Goal: Task Accomplishment & Management: Manage account settings

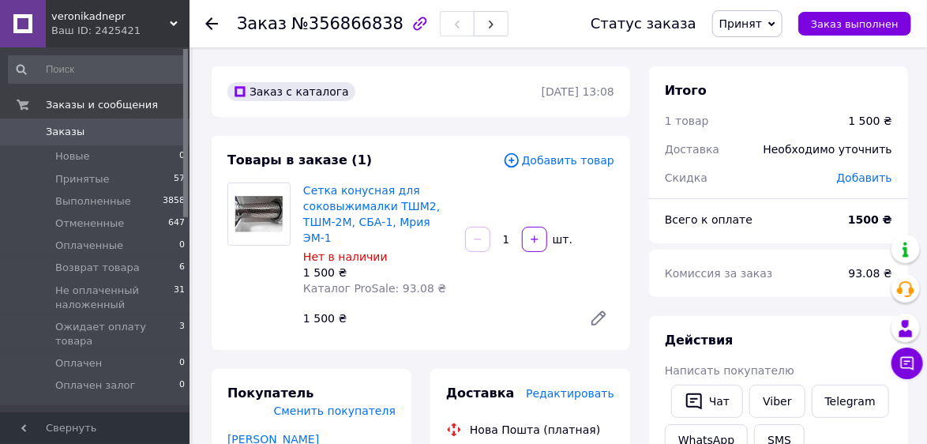
click at [214, 24] on icon at bounding box center [211, 23] width 13 height 13
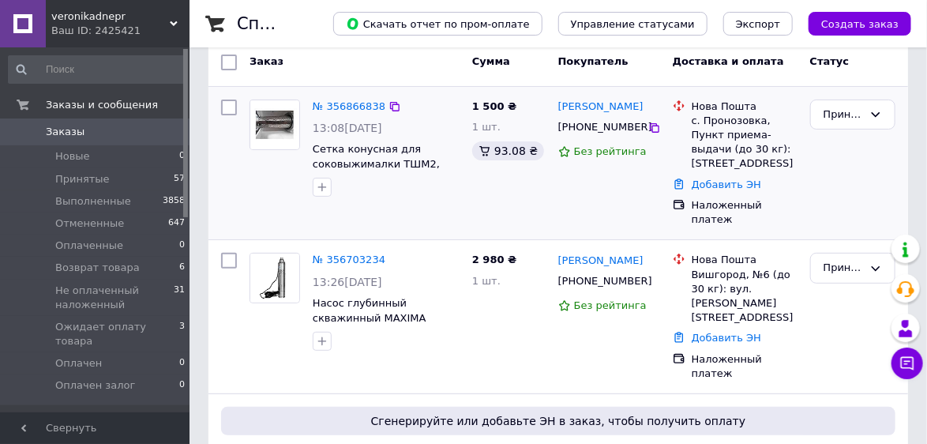
scroll to position [63, 0]
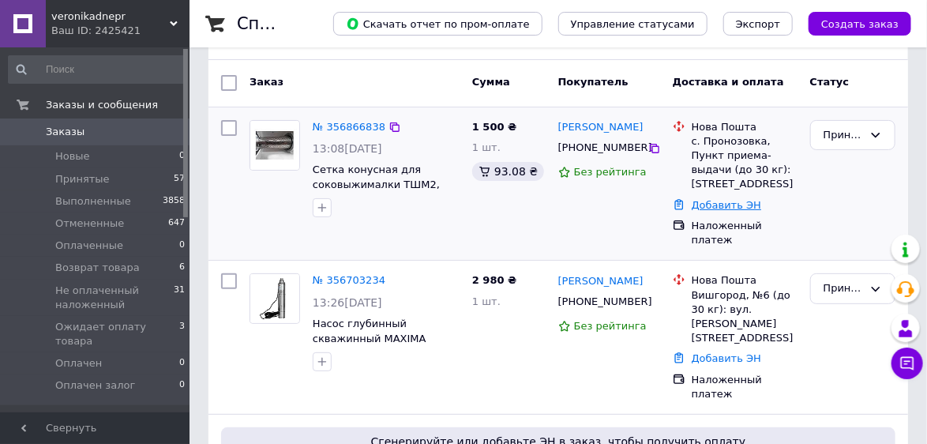
click at [733, 201] on link "Добавить ЭН" at bounding box center [726, 205] width 69 height 12
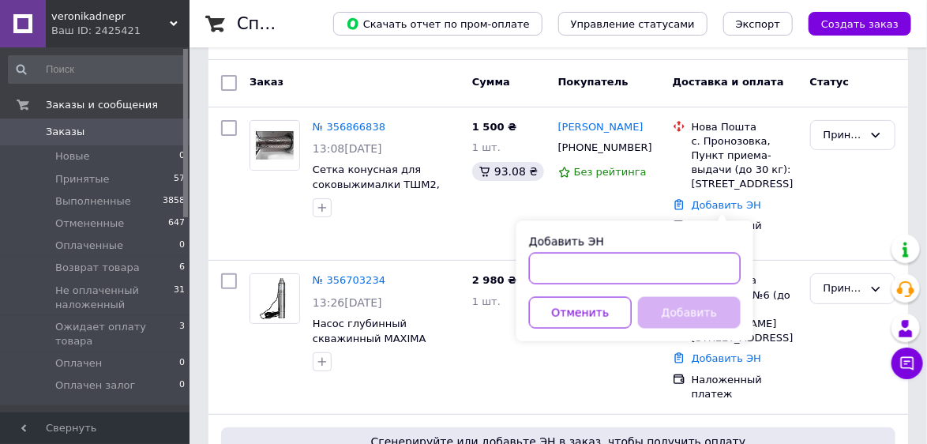
paste input "20 4512 2498 2877"
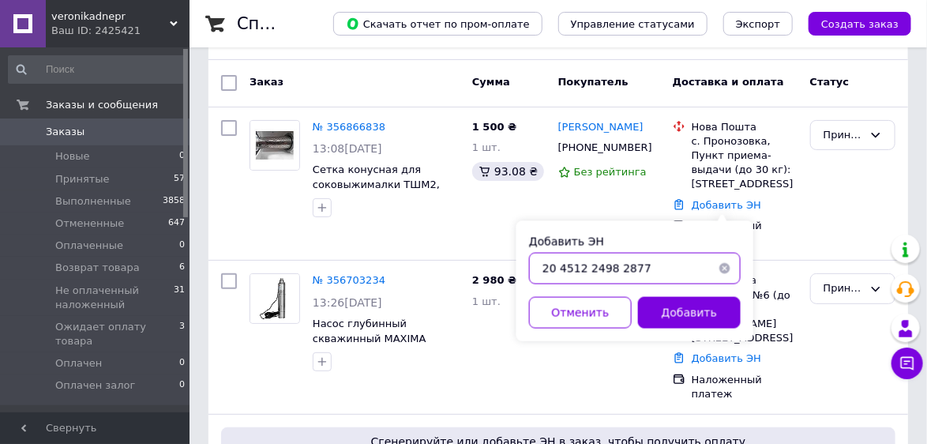
click at [556, 264] on input "20 4512 2498 2877" at bounding box center [635, 269] width 212 height 32
click at [582, 261] on input "204512 2498 2877" at bounding box center [635, 269] width 212 height 32
click at [606, 261] on input "2045122498 2877" at bounding box center [635, 269] width 212 height 32
type input "20451224982877"
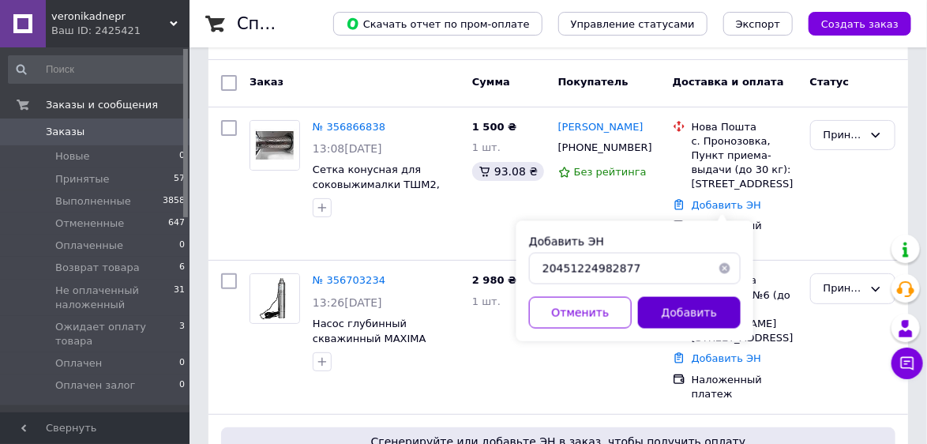
click at [689, 310] on button "Добавить" at bounding box center [689, 313] width 103 height 32
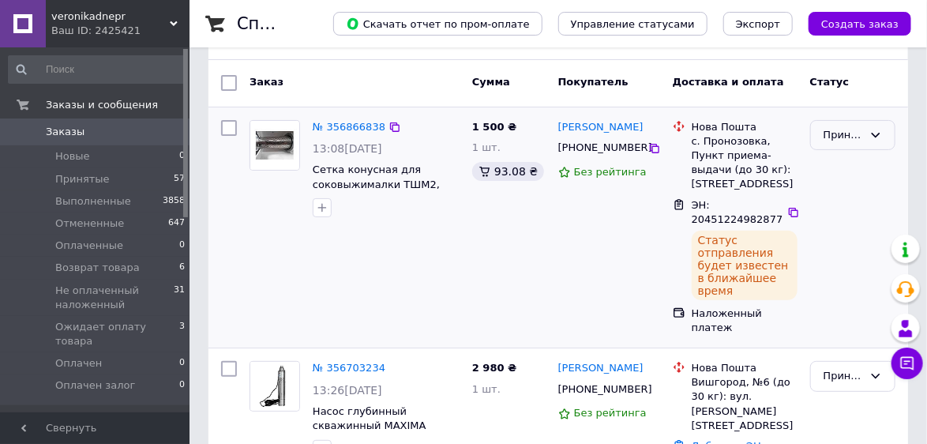
click at [876, 136] on icon at bounding box center [875, 135] width 13 height 13
click at [861, 167] on li "Выполнен" at bounding box center [853, 167] width 84 height 29
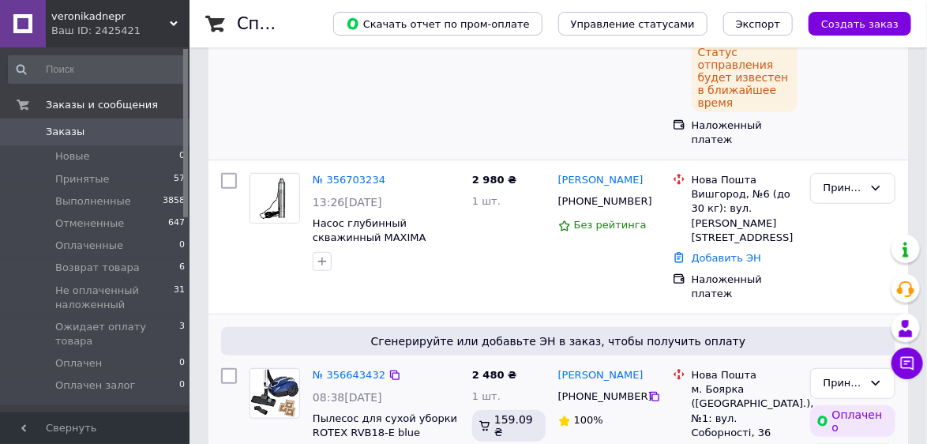
scroll to position [253, 0]
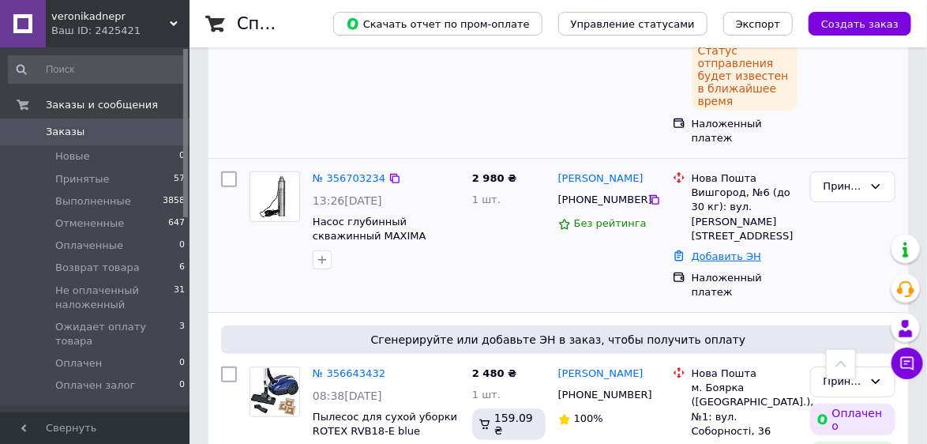
click at [730, 250] on link "Добавить ЭН" at bounding box center [726, 256] width 69 height 12
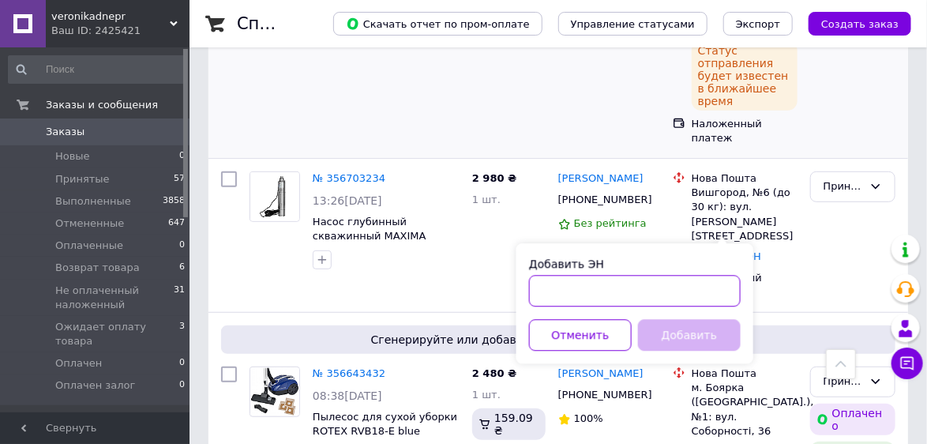
paste input "20 4512 2413 8788"
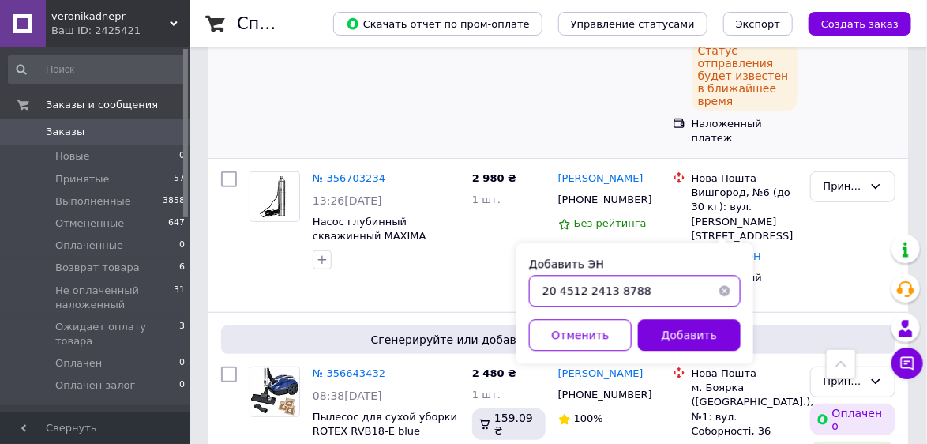
click at [554, 288] on input "20 4512 2413 8788" at bounding box center [635, 291] width 212 height 32
click at [559, 287] on input "20 4512 2413 8788" at bounding box center [635, 291] width 212 height 32
click at [583, 283] on input "204512 2413 8788" at bounding box center [635, 291] width 212 height 32
click at [604, 286] on input "2045122413 8788" at bounding box center [635, 291] width 212 height 32
type input "20451224138788"
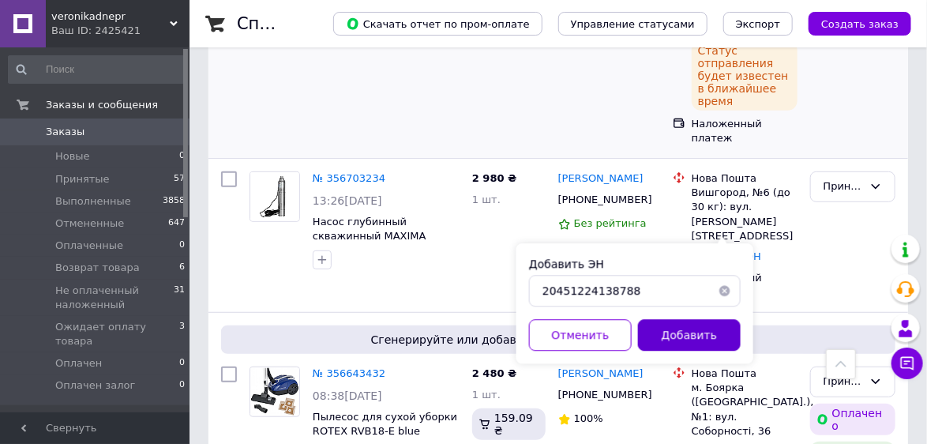
click at [696, 342] on button "Добавить" at bounding box center [689, 335] width 103 height 32
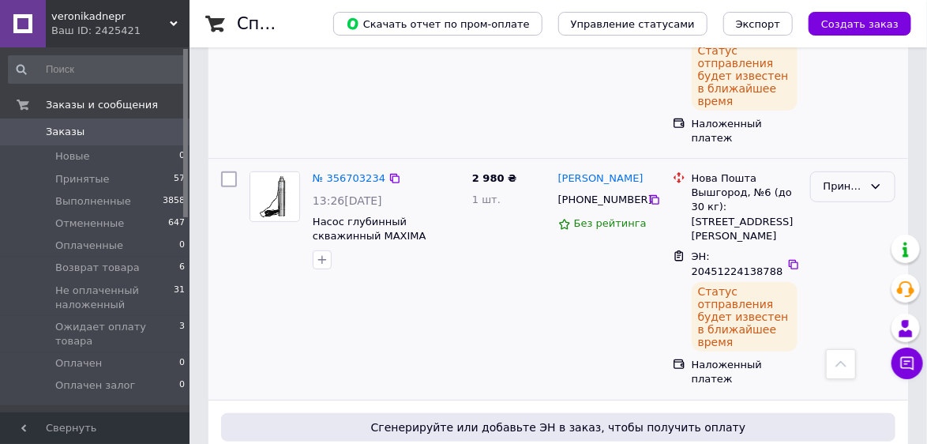
click at [875, 180] on icon at bounding box center [875, 186] width 13 height 13
click at [861, 205] on li "Выполнен" at bounding box center [853, 219] width 84 height 29
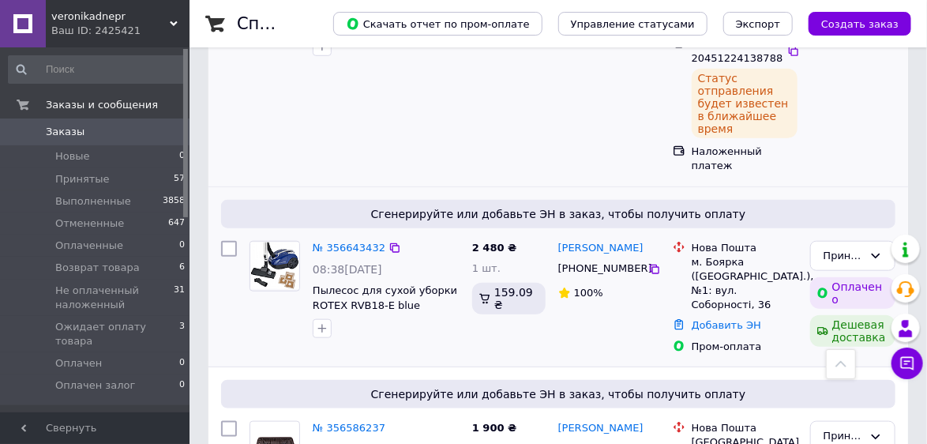
scroll to position [505, 0]
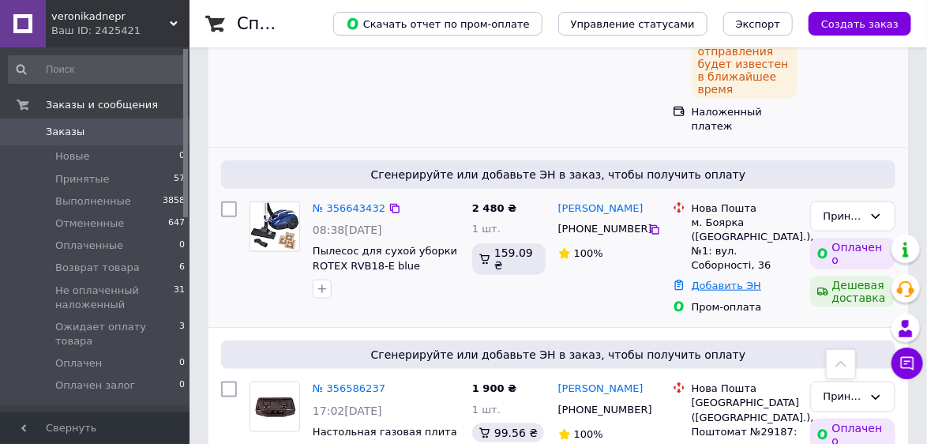
click at [705, 280] on link "Добавить ЭН" at bounding box center [726, 286] width 69 height 12
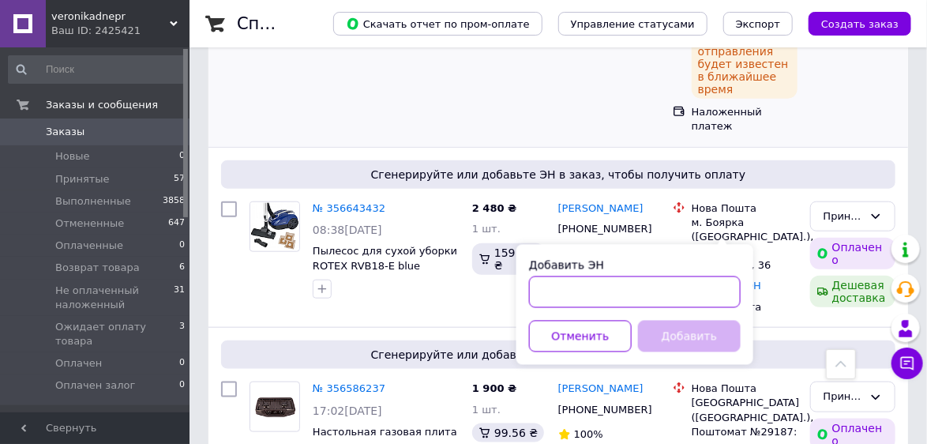
click at [573, 289] on input "Добавить ЭН" at bounding box center [635, 292] width 212 height 32
paste input "20 4512 2414 7135"
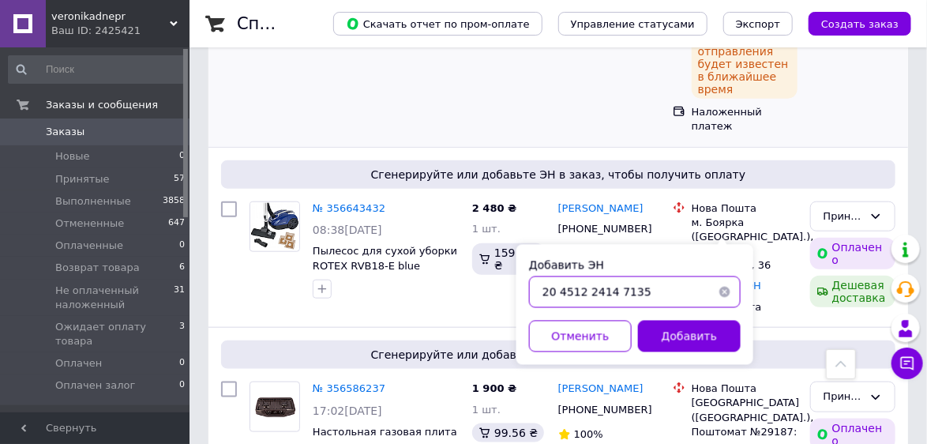
click at [557, 289] on input "20 4512 2414 7135" at bounding box center [635, 292] width 212 height 32
click at [582, 287] on input "204512 2414 7135" at bounding box center [635, 292] width 212 height 32
click at [607, 287] on input "2045122414 7135" at bounding box center [635, 292] width 212 height 32
type input "20451224147135"
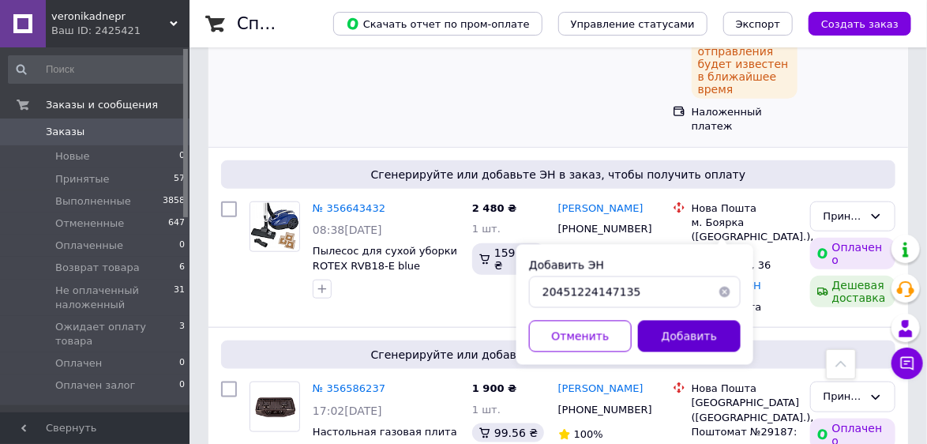
click at [688, 332] on button "Добавить" at bounding box center [689, 337] width 103 height 32
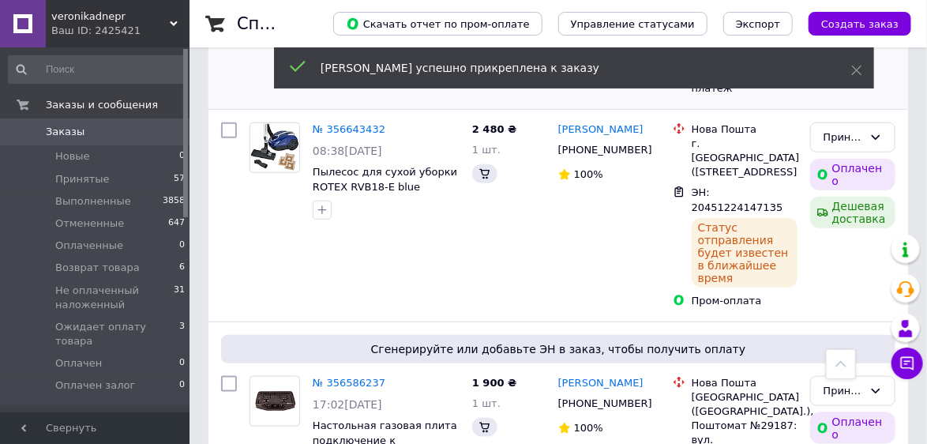
scroll to position [467, 0]
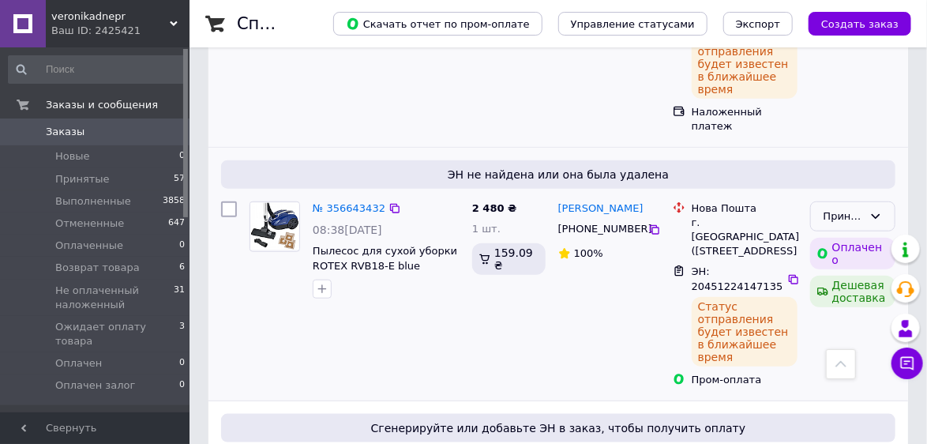
click at [869, 210] on icon at bounding box center [875, 216] width 13 height 13
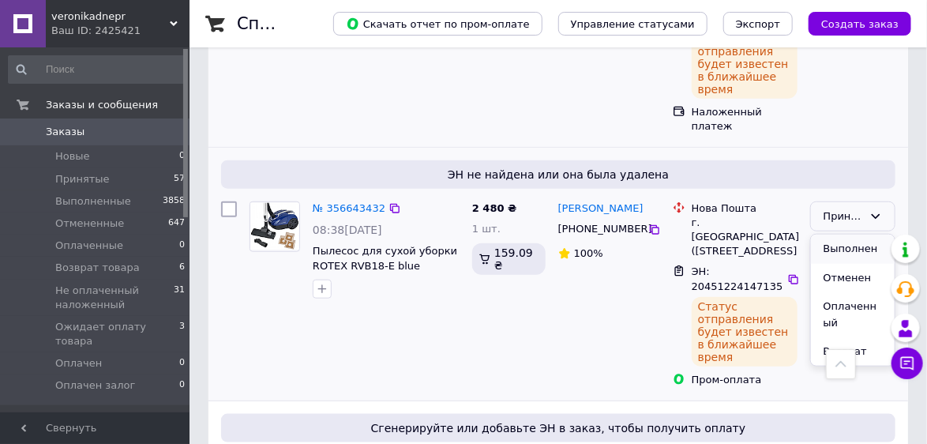
click at [861, 235] on li "Выполнен" at bounding box center [853, 249] width 84 height 29
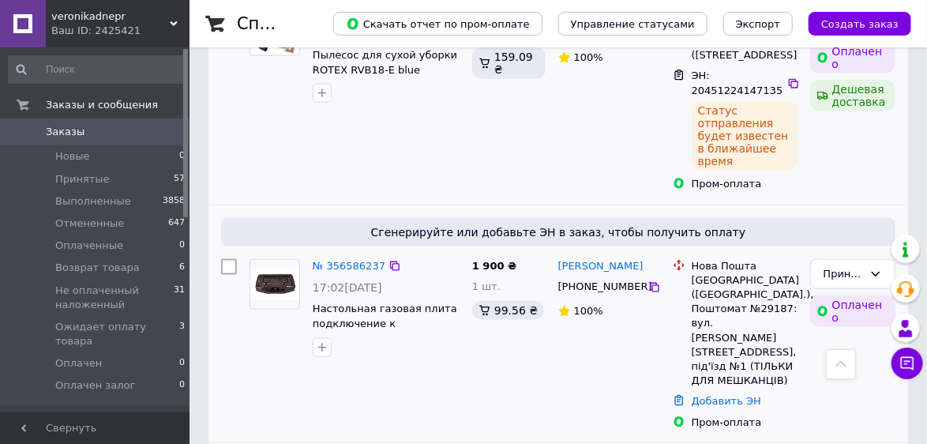
scroll to position [657, 0]
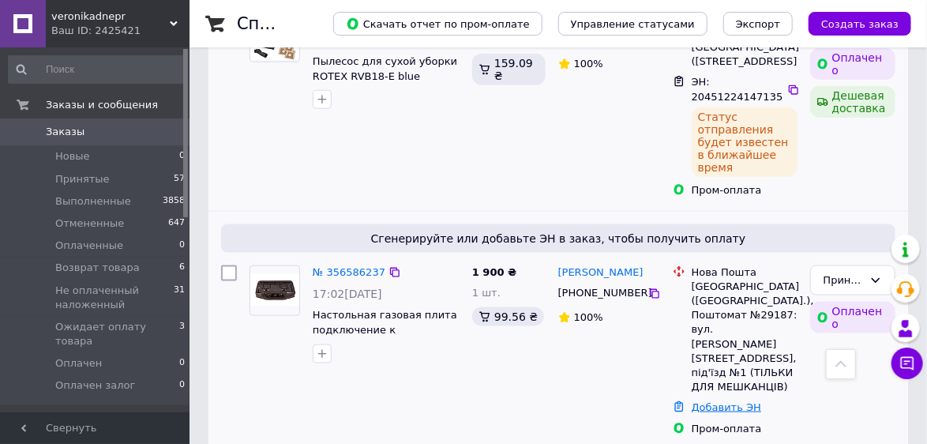
click at [718, 401] on link "Добавить ЭН" at bounding box center [726, 407] width 69 height 12
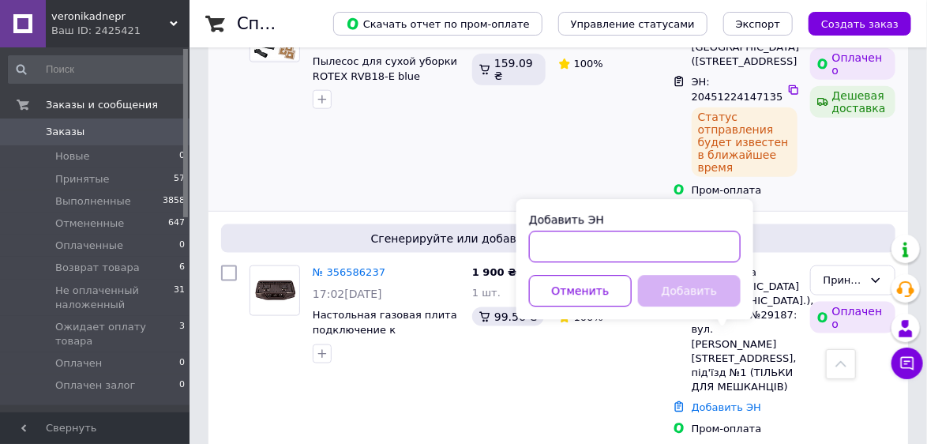
paste input "20 4512 2359 3476"
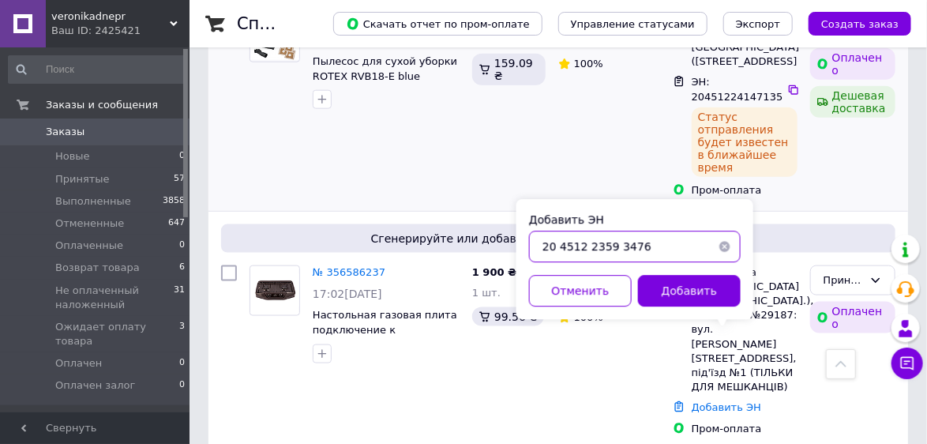
click at [556, 241] on input "20 4512 2359 3476" at bounding box center [635, 247] width 212 height 32
click at [584, 245] on input "204512 2359 3476" at bounding box center [635, 247] width 212 height 32
click at [606, 244] on input "2045122359 3476" at bounding box center [635, 247] width 212 height 32
type input "20451223593476"
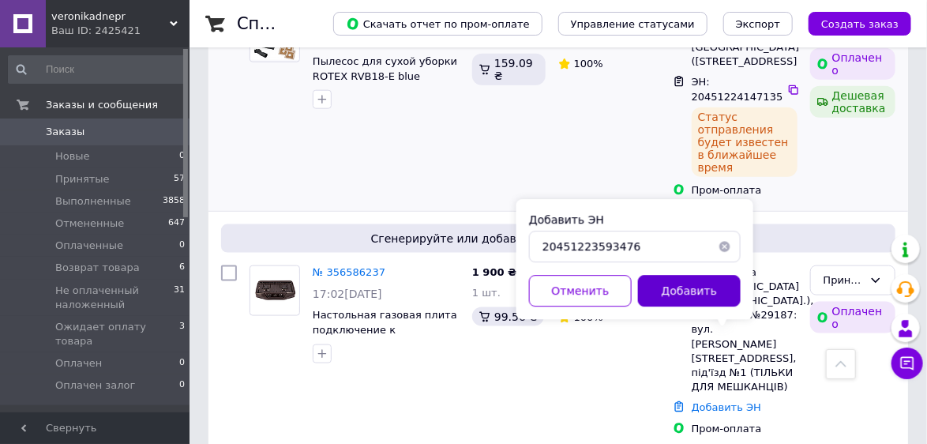
click at [659, 292] on button "Добавить" at bounding box center [689, 292] width 103 height 32
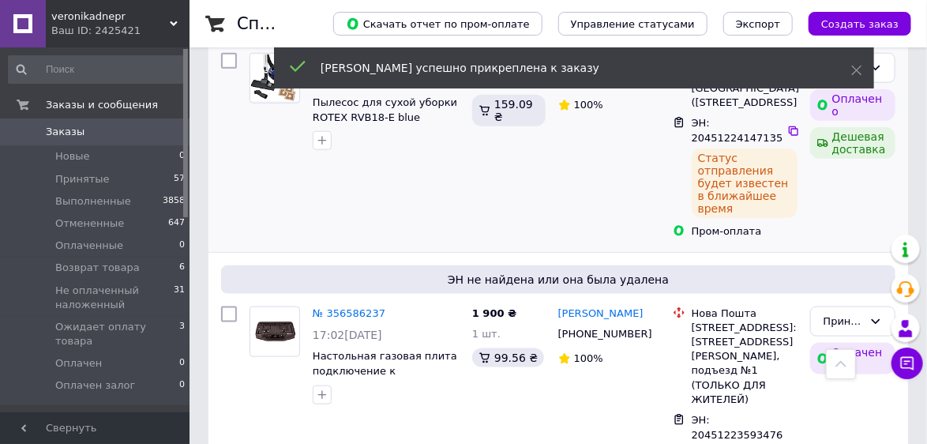
scroll to position [619, 0]
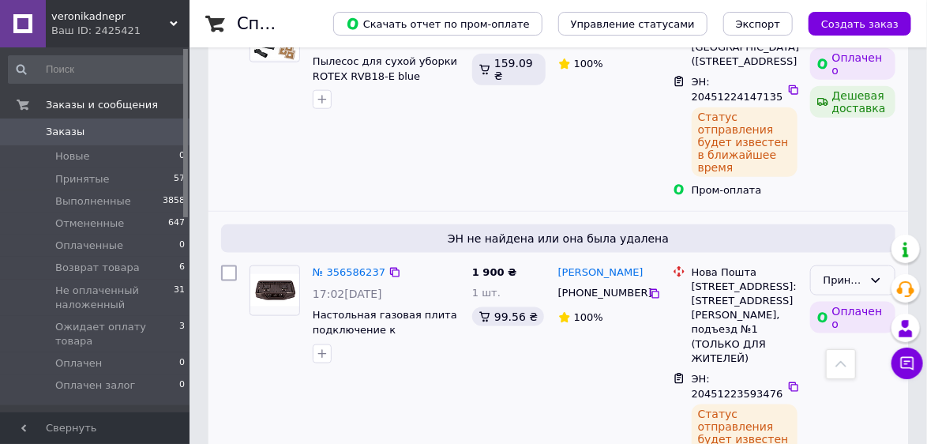
click at [869, 274] on icon at bounding box center [875, 280] width 13 height 13
click at [861, 298] on li "Выполнен" at bounding box center [853, 312] width 84 height 29
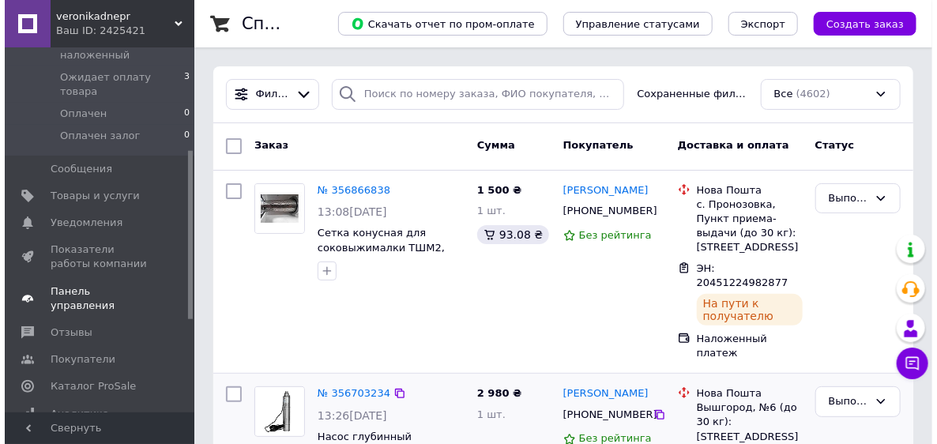
scroll to position [253, 0]
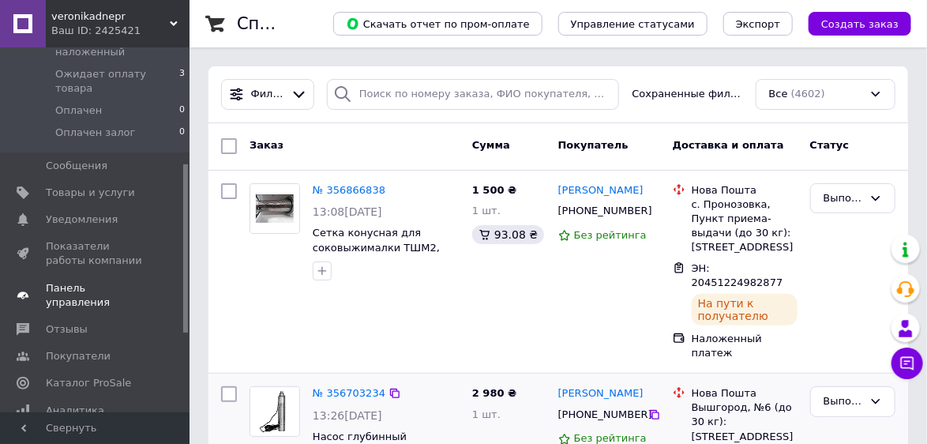
click at [111, 281] on span "Панель управления" at bounding box center [96, 295] width 100 height 28
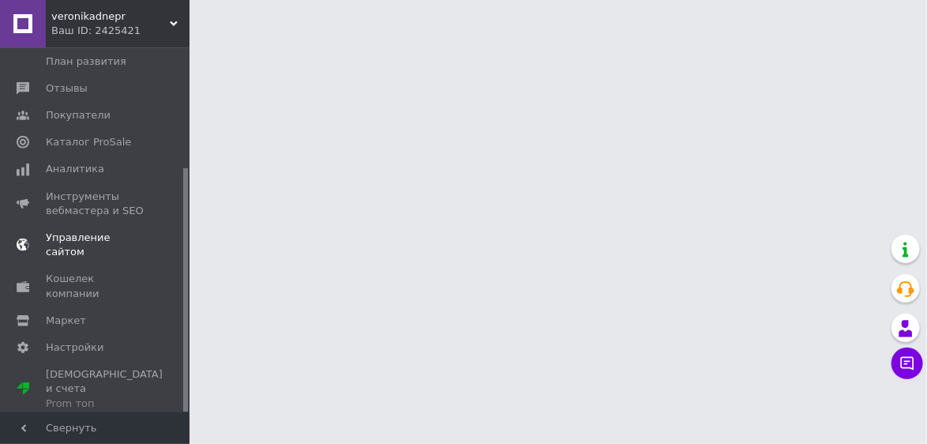
scroll to position [181, 0]
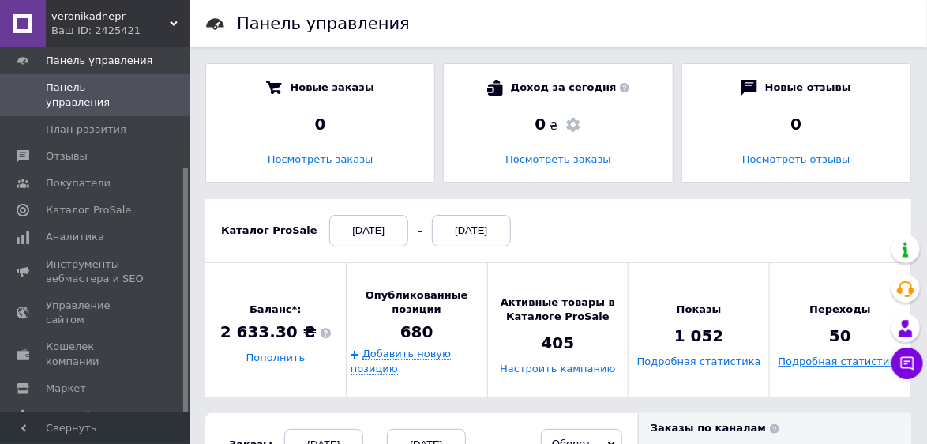
click at [820, 363] on link "Подробная статистика" at bounding box center [841, 362] width 124 height 12
